Goal: Navigation & Orientation: Find specific page/section

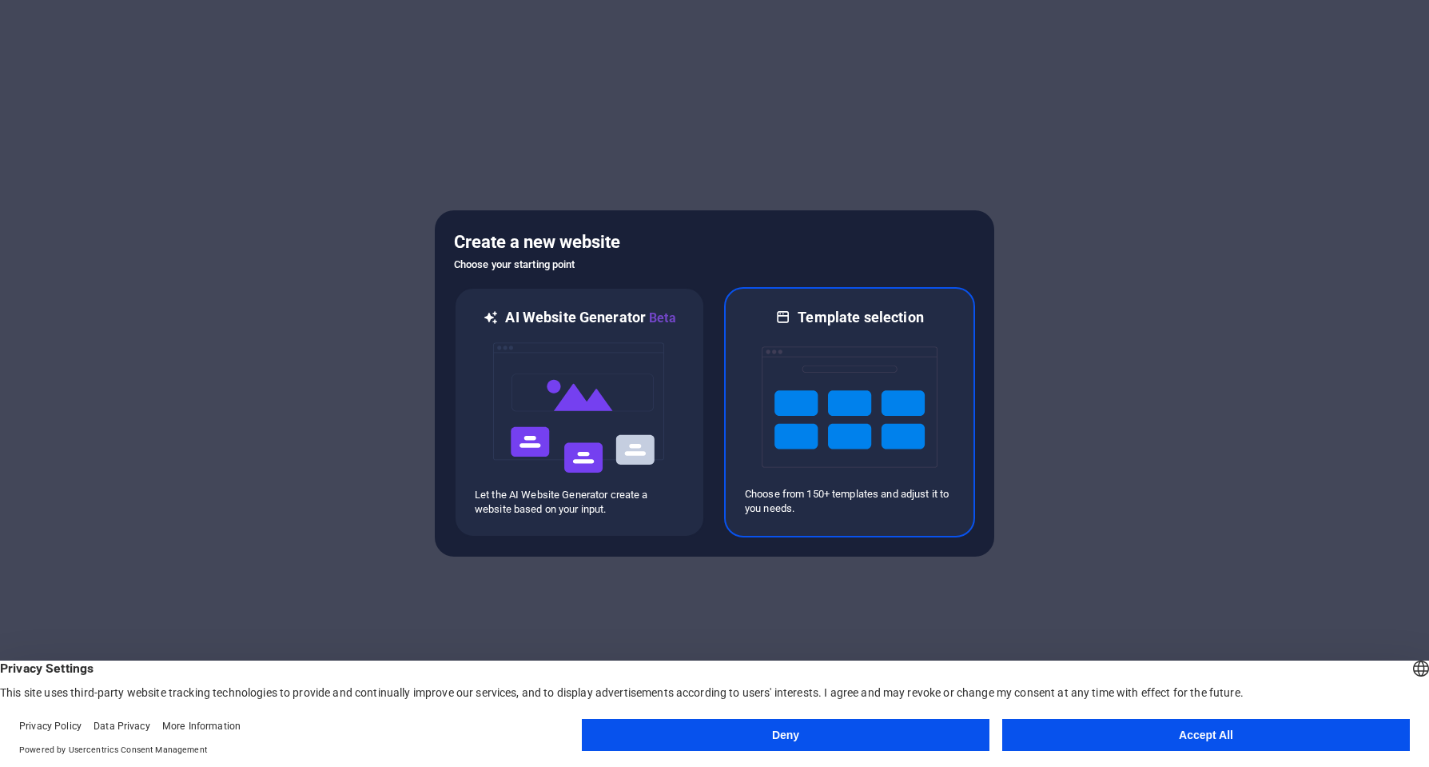
click at [832, 418] on img at bounding box center [850, 407] width 176 height 160
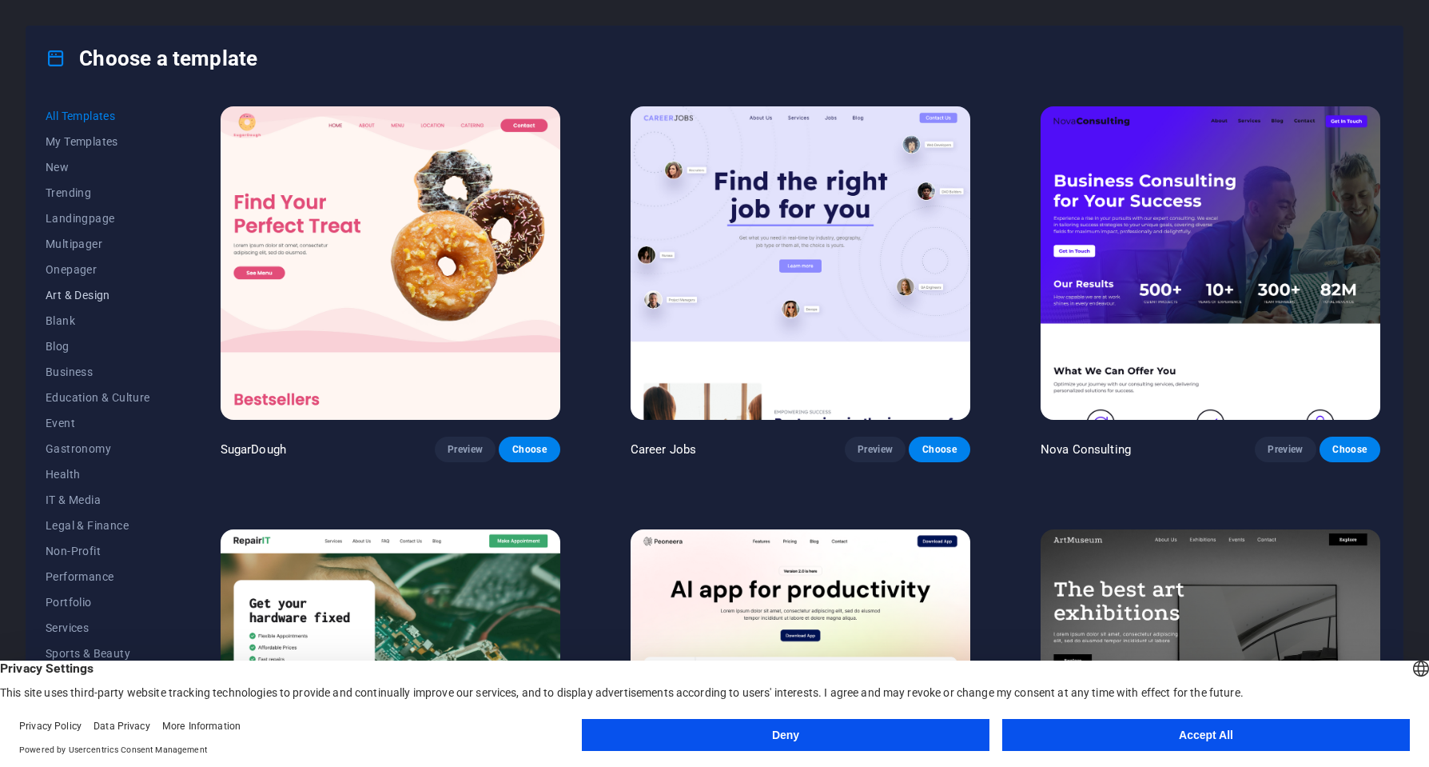
scroll to position [22, 0]
click at [81, 480] on span "IT & Media" at bounding box center [98, 478] width 105 height 13
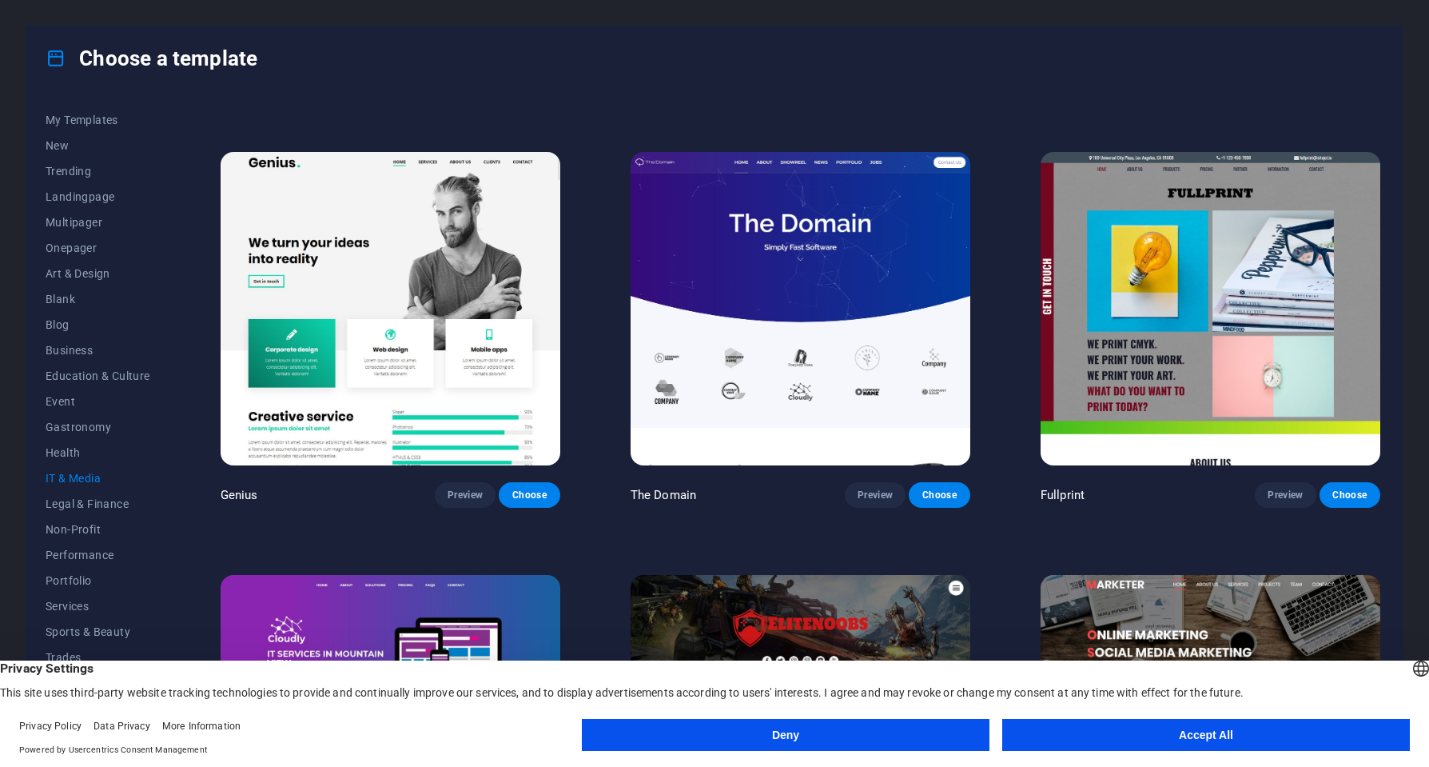
scroll to position [1002, 0]
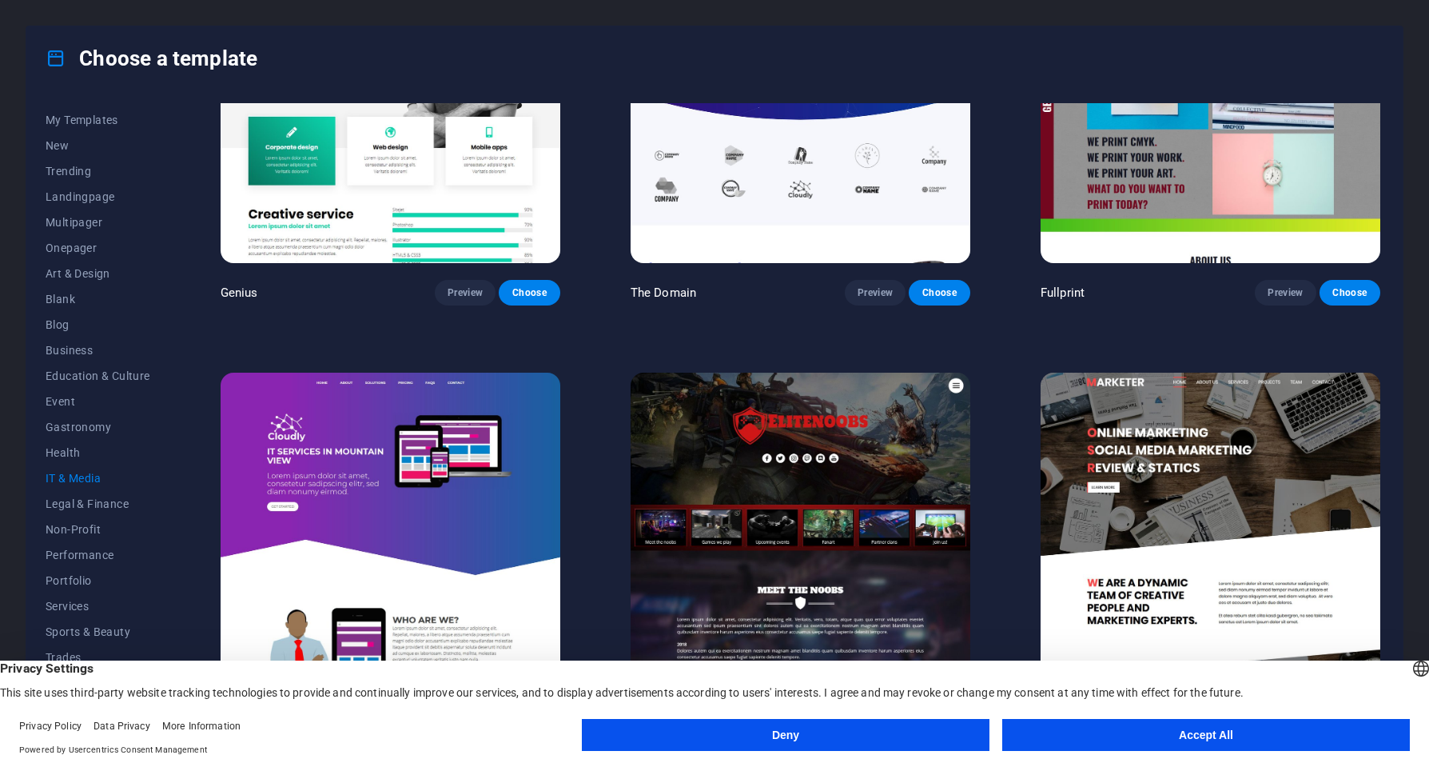
click at [1204, 738] on button "Accept All" at bounding box center [1206, 735] width 408 height 32
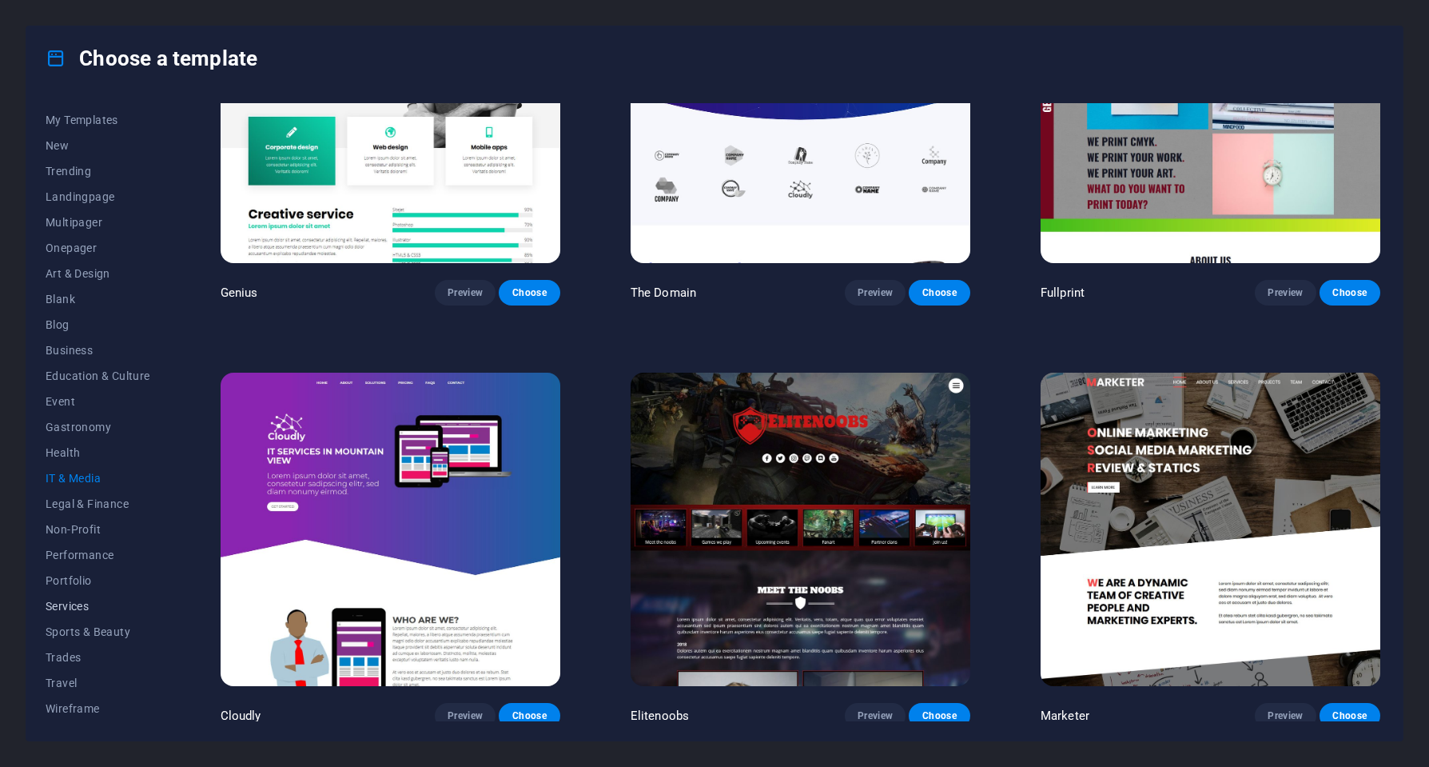
click at [78, 604] on span "Services" at bounding box center [98, 606] width 105 height 13
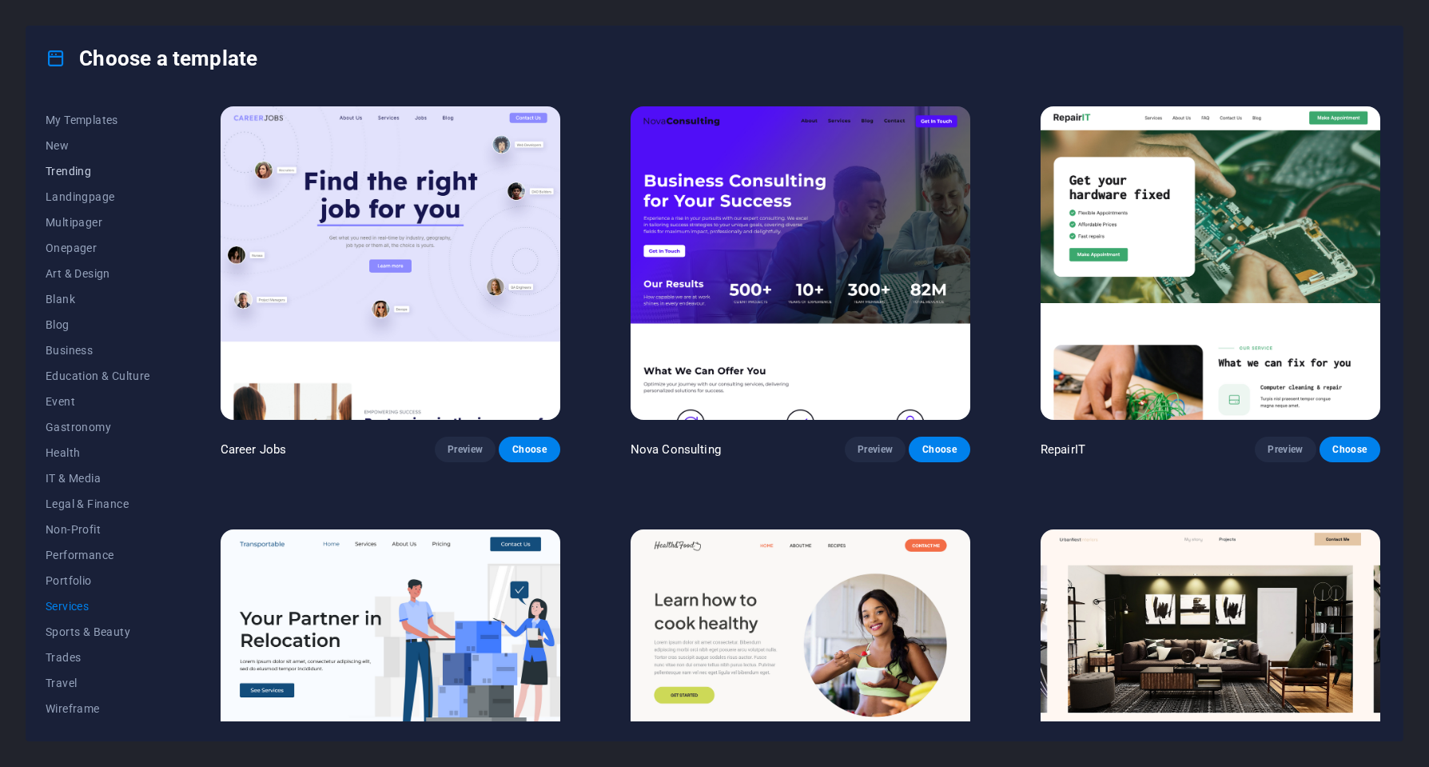
scroll to position [0, 0]
click at [82, 296] on span "Art & Design" at bounding box center [98, 295] width 105 height 13
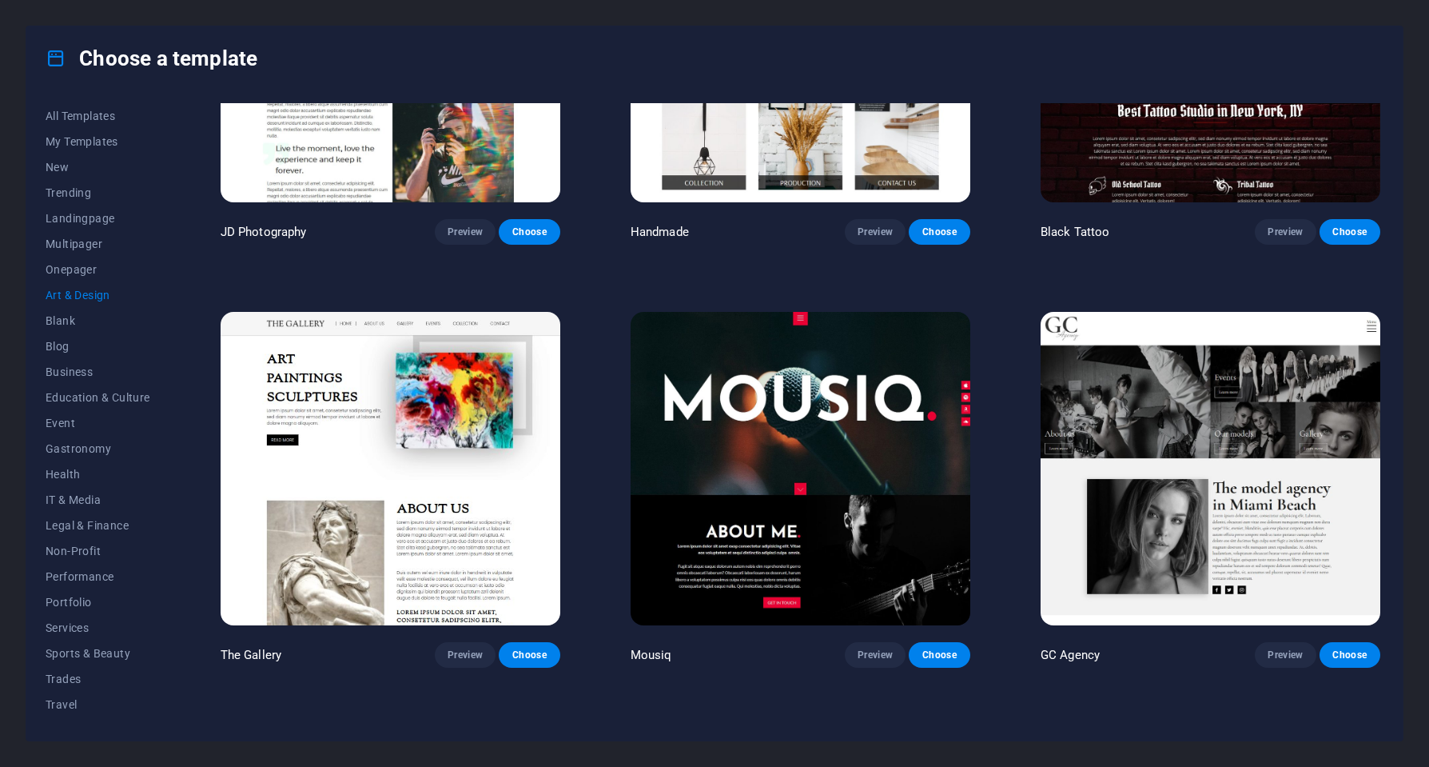
scroll to position [320, 0]
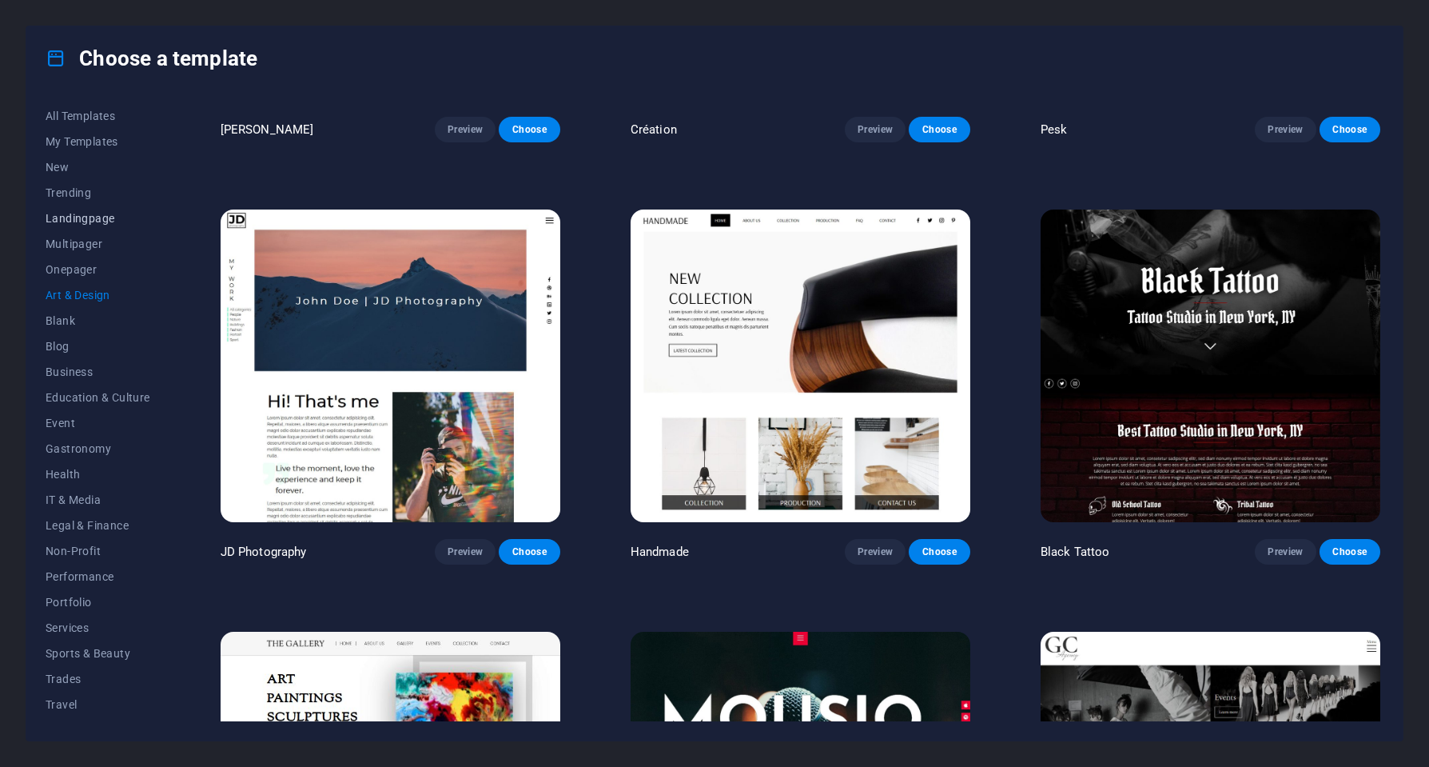
click at [81, 212] on span "Landingpage" at bounding box center [98, 218] width 105 height 13
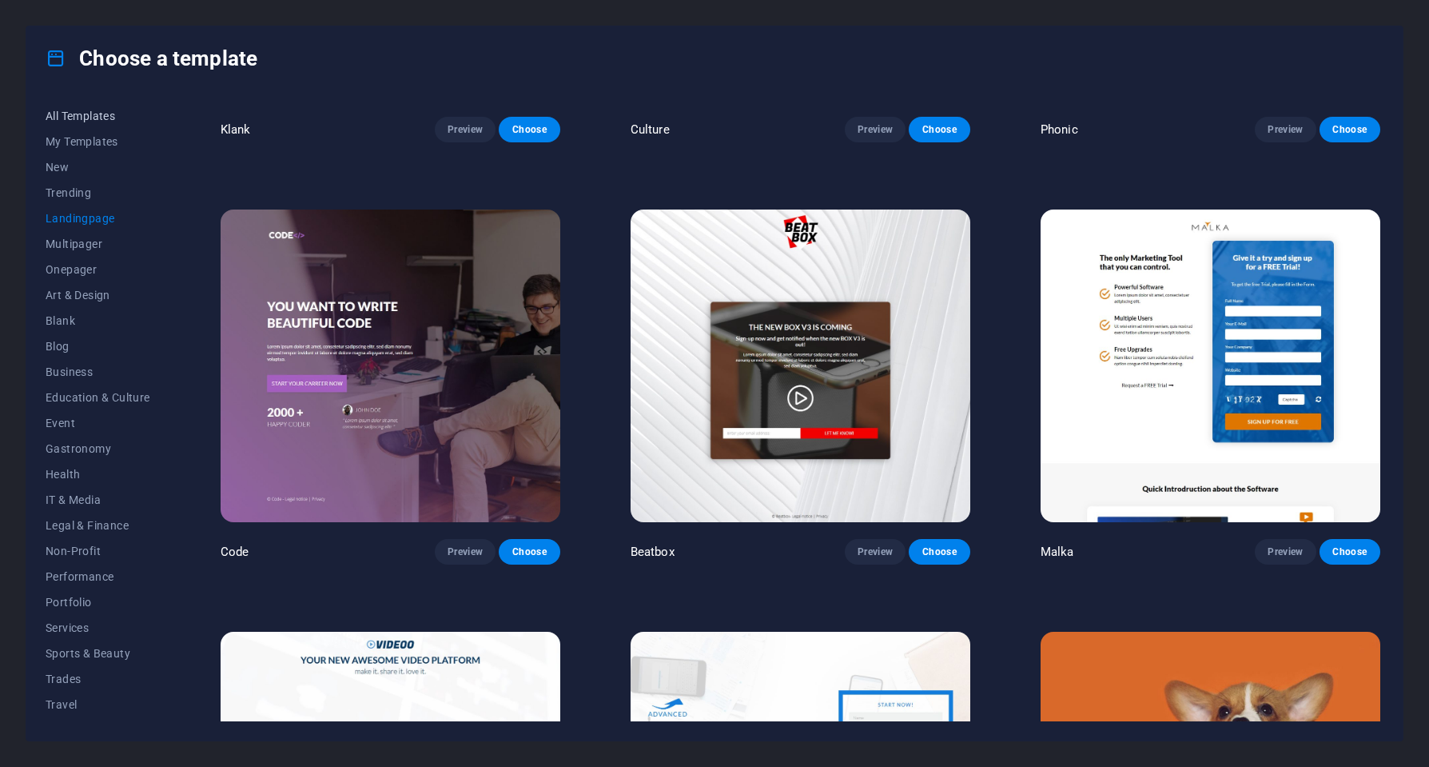
click at [77, 112] on span "All Templates" at bounding box center [98, 116] width 105 height 13
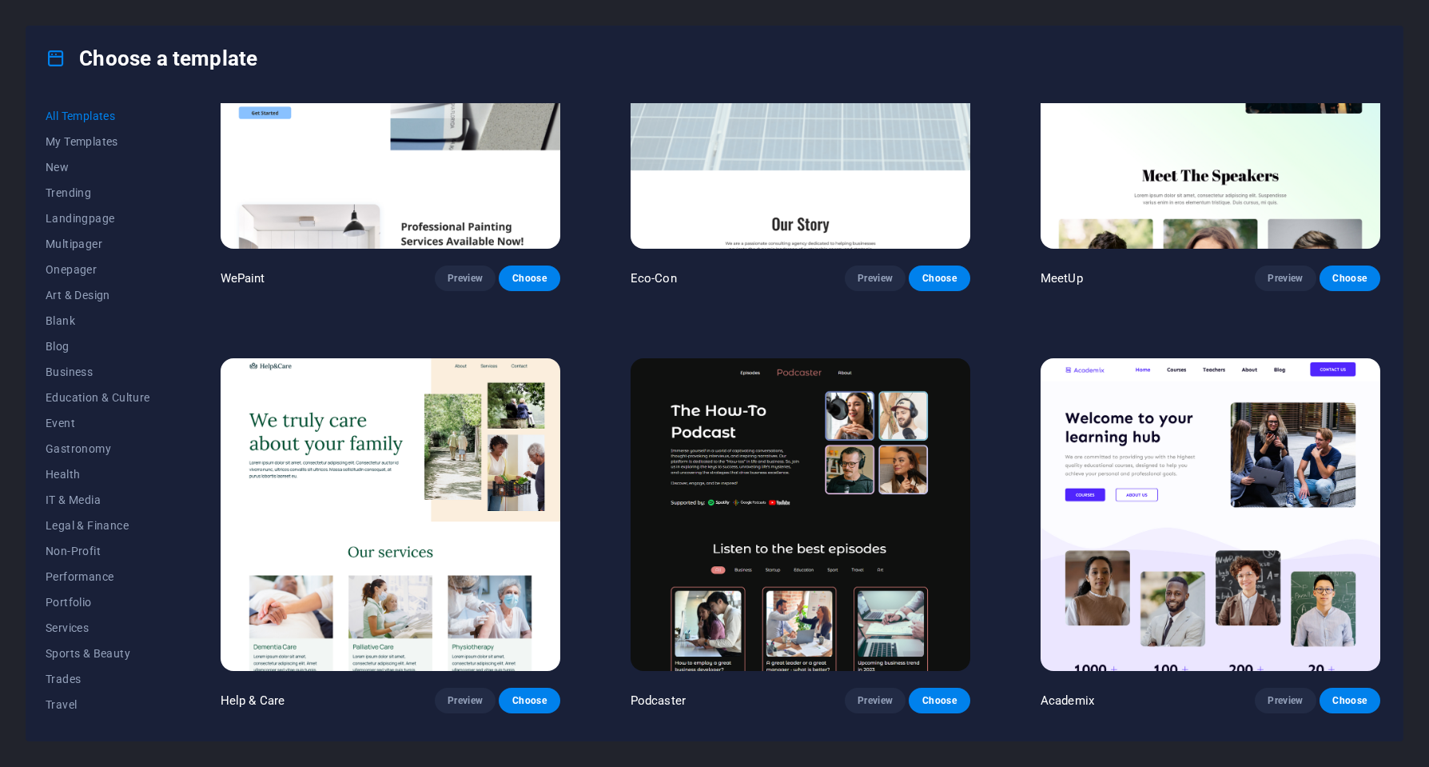
scroll to position [1599, 0]
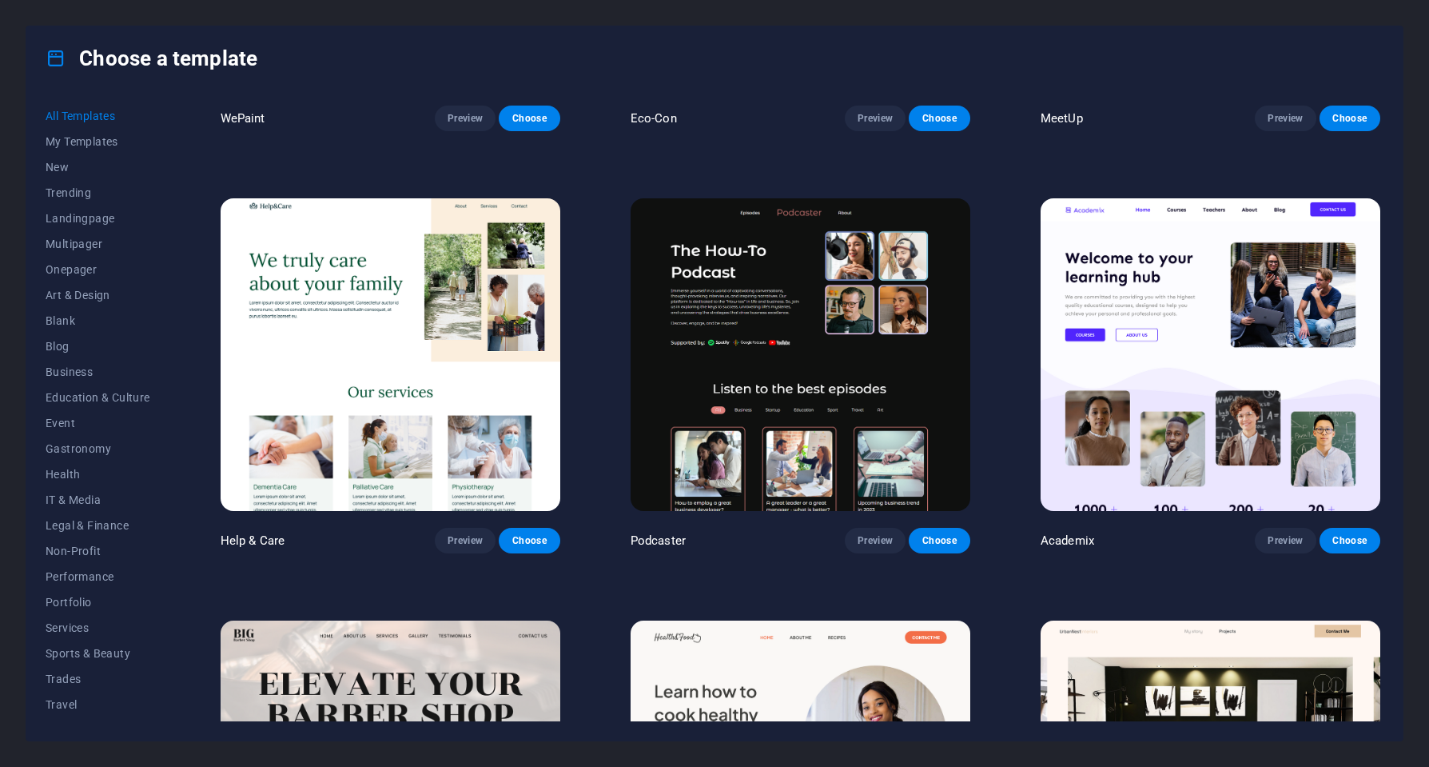
click at [731, 305] on img at bounding box center [801, 354] width 340 height 313
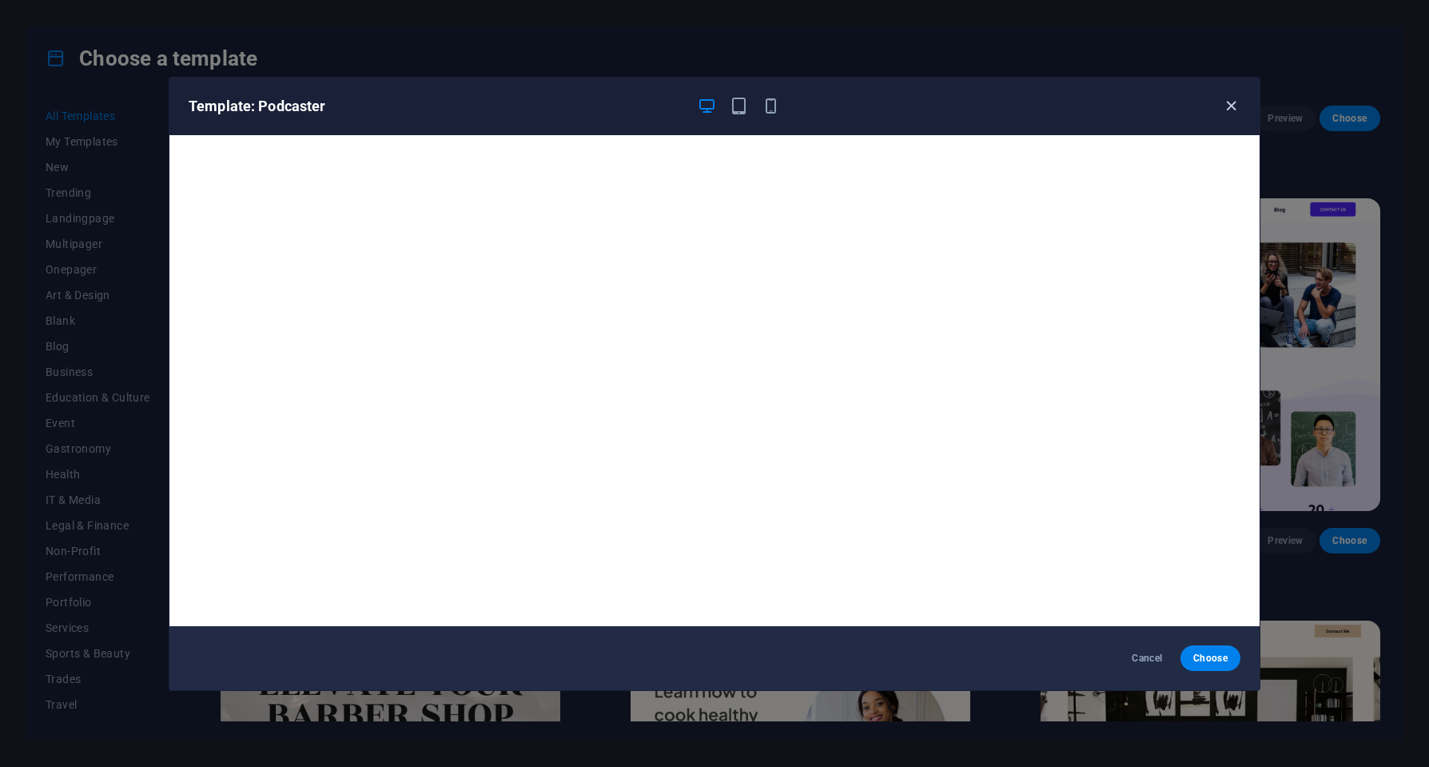
click at [1227, 102] on icon "button" at bounding box center [1231, 106] width 18 height 18
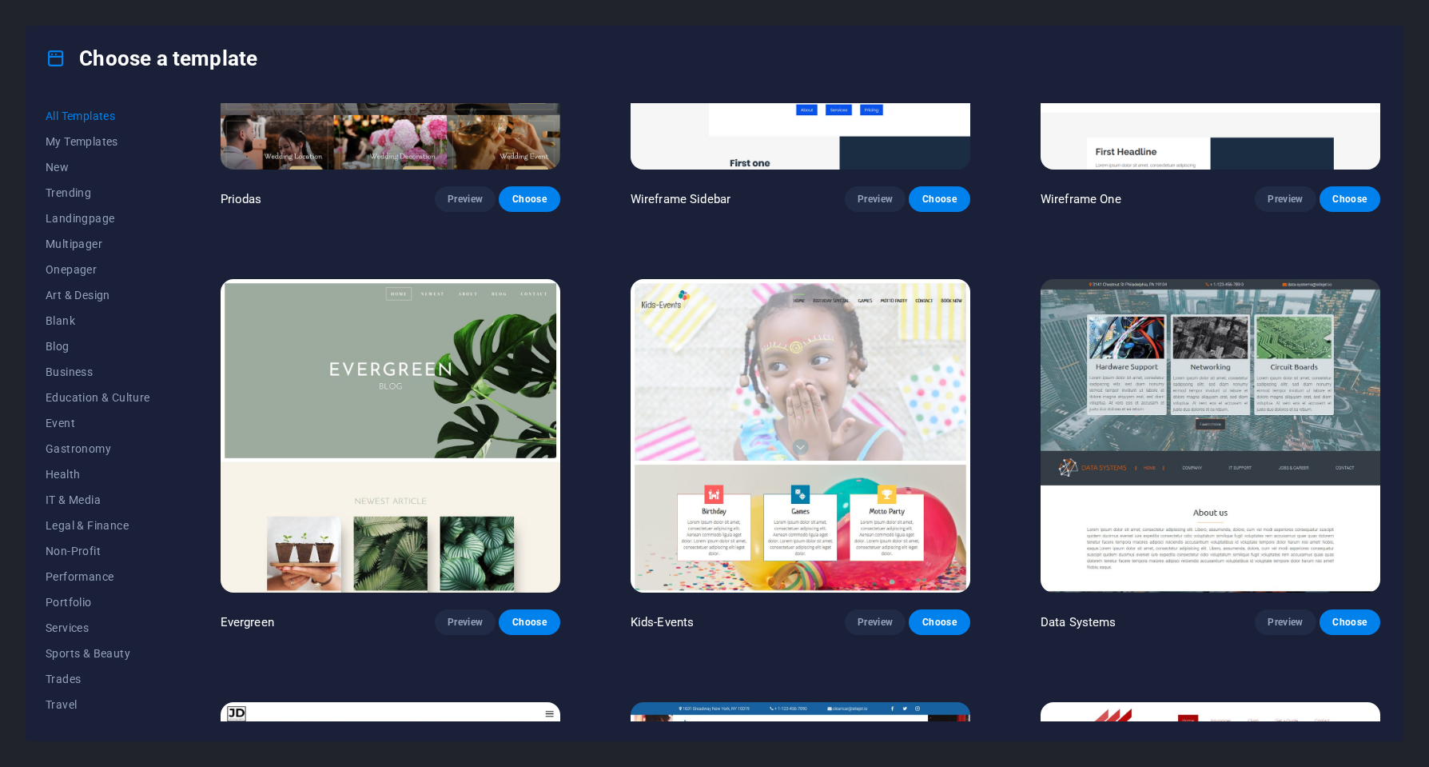
scroll to position [7115, 0]
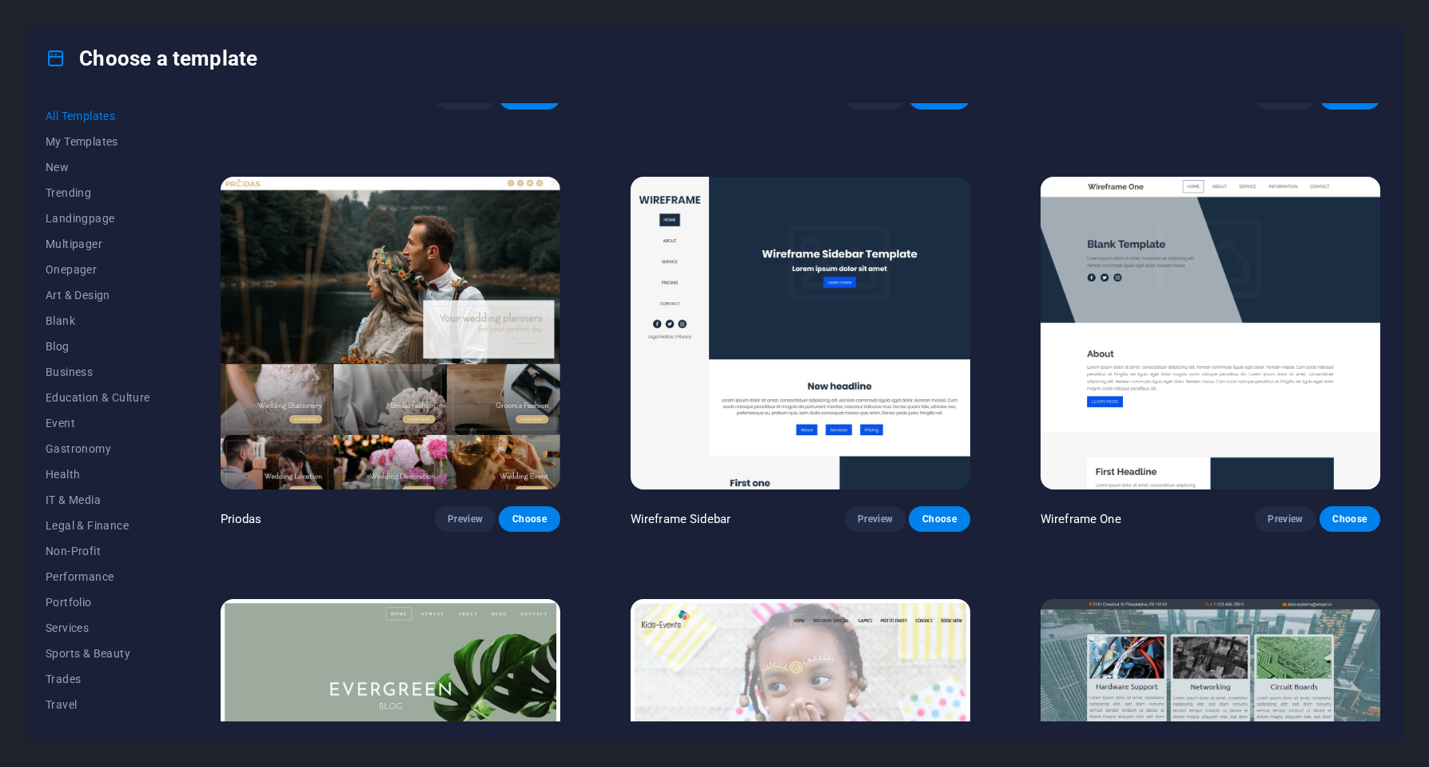
drag, startPoint x: 49, startPoint y: 77, endPoint x: 25, endPoint y: 76, distance: 24.0
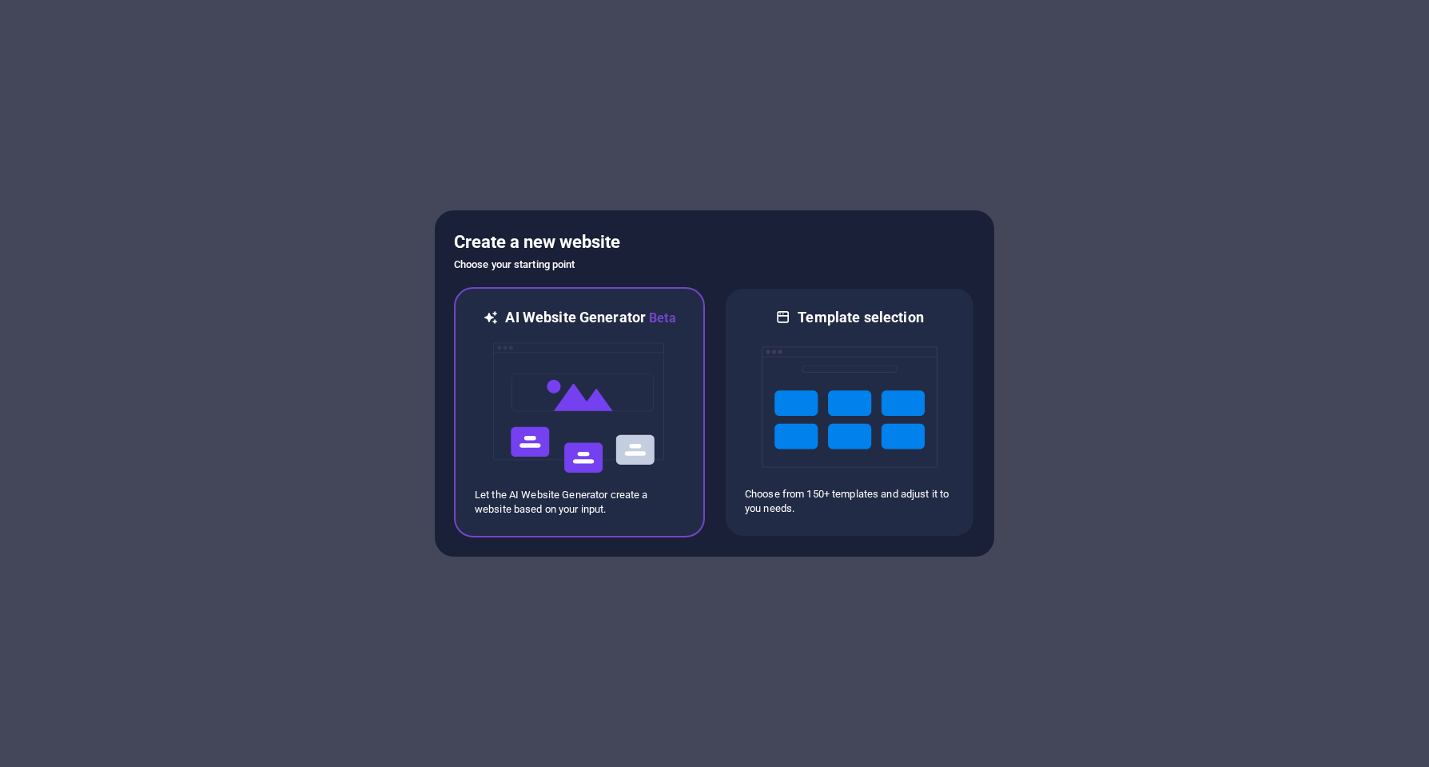
click at [562, 322] on h6 "AI Website Generator Beta" at bounding box center [590, 318] width 170 height 20
